Goal: Entertainment & Leisure: Consume media (video, audio)

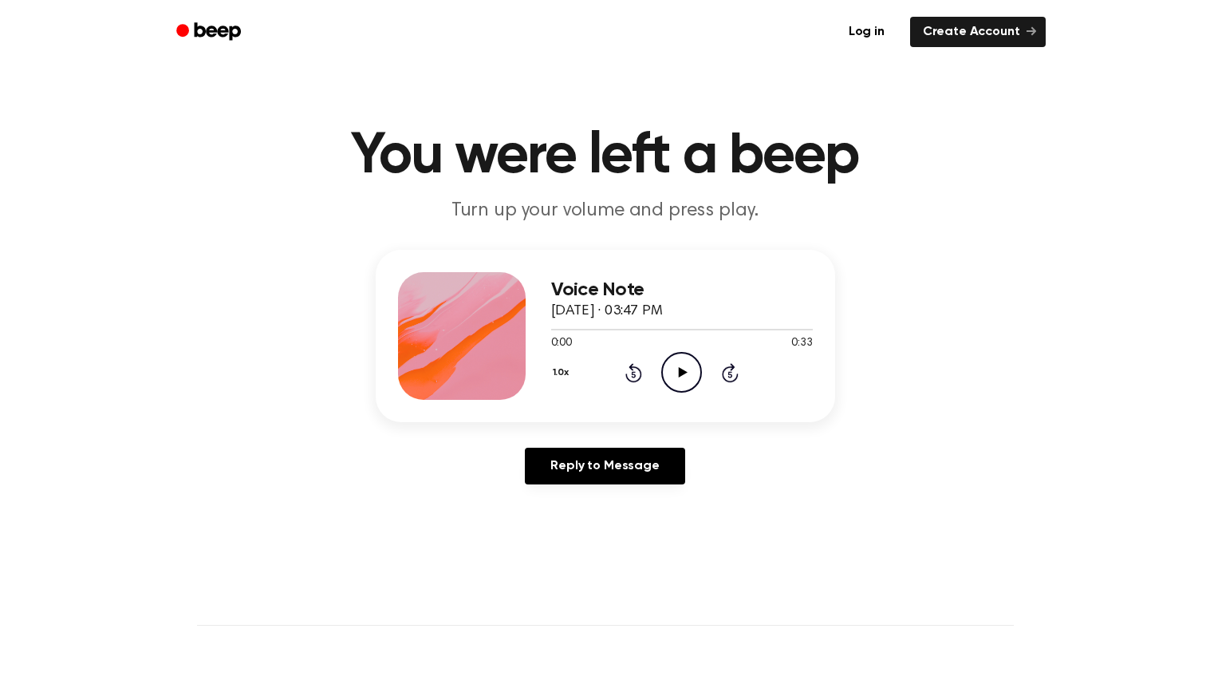
click at [661, 364] on icon "Play Audio" at bounding box center [681, 372] width 41 height 41
click at [676, 370] on icon "Play Audio" at bounding box center [681, 372] width 41 height 41
click at [684, 359] on icon "Play Audio" at bounding box center [681, 372] width 41 height 41
click at [674, 352] on icon "Play Audio" at bounding box center [681, 372] width 41 height 41
click at [632, 371] on icon at bounding box center [634, 374] width 4 height 6
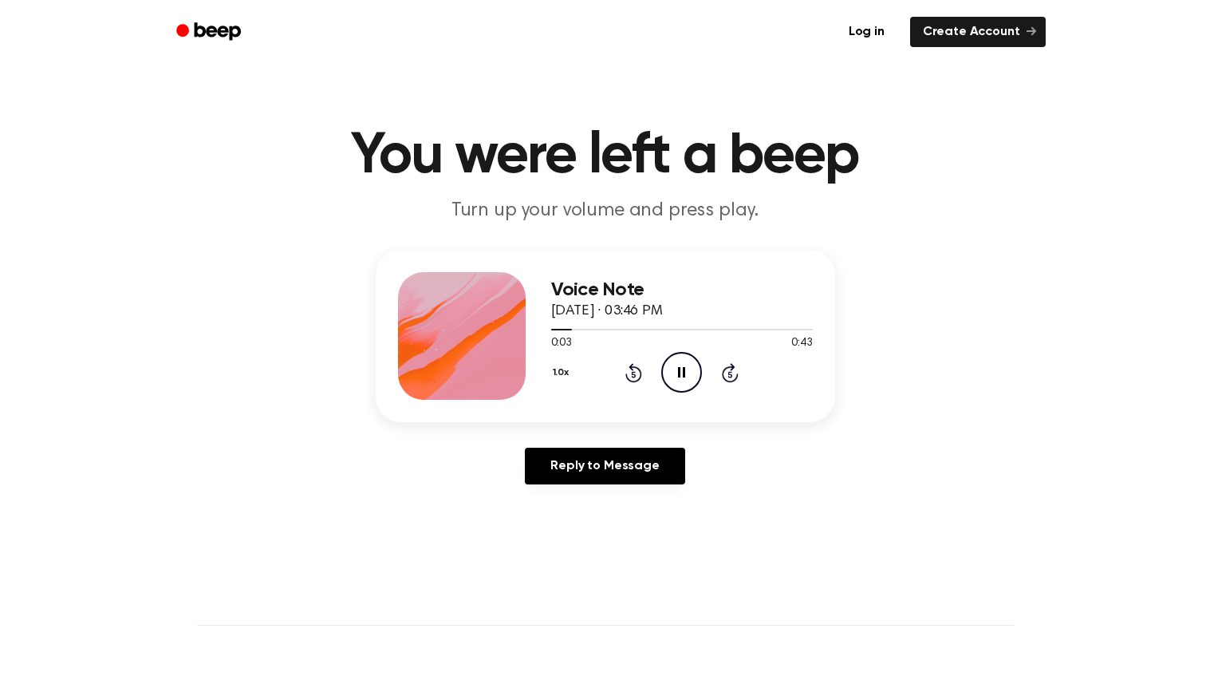
click at [632, 371] on icon at bounding box center [634, 374] width 4 height 6
